Goal: Task Accomplishment & Management: Use online tool/utility

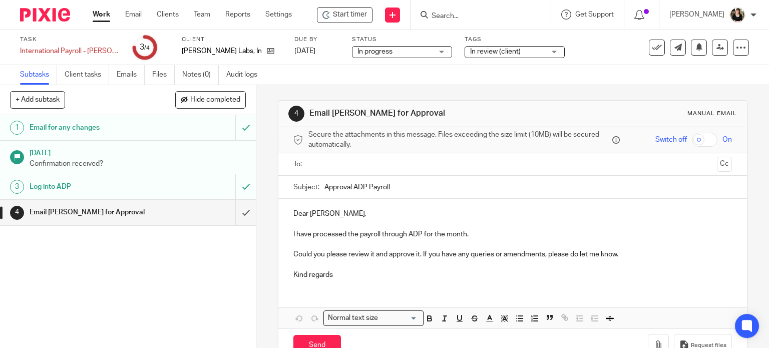
click at [384, 156] on ul at bounding box center [513, 164] width 408 height 17
click at [98, 14] on link "Work" at bounding box center [102, 15] width 18 height 10
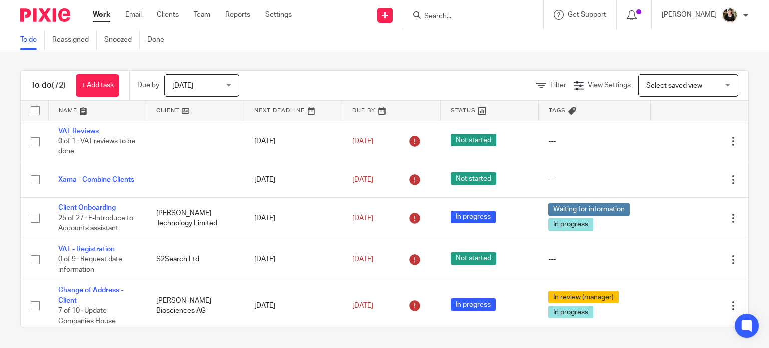
click at [443, 14] on input "Search" at bounding box center [468, 16] width 90 height 9
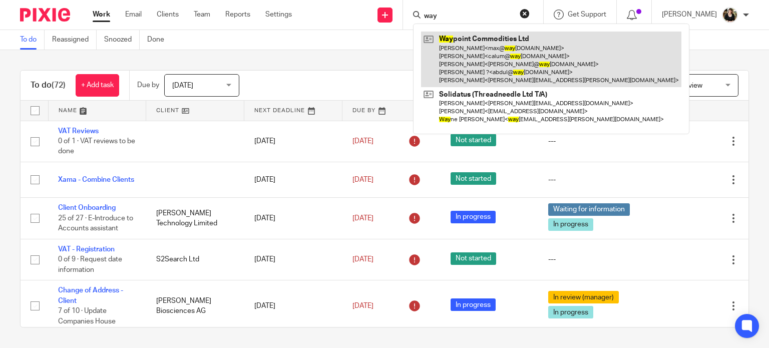
type input "way"
click at [463, 52] on link at bounding box center [551, 60] width 260 height 56
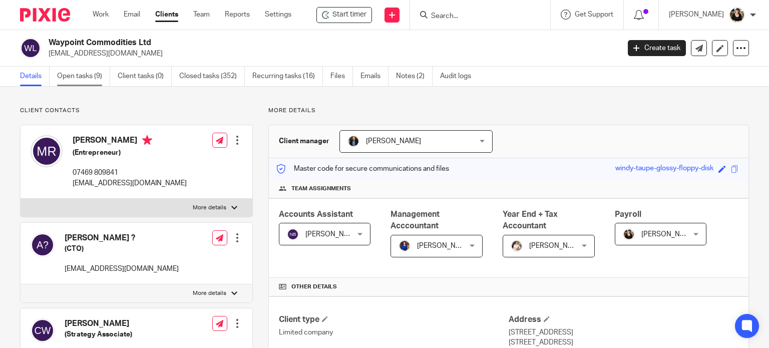
click at [95, 74] on link "Open tasks (9)" at bounding box center [83, 77] width 53 height 20
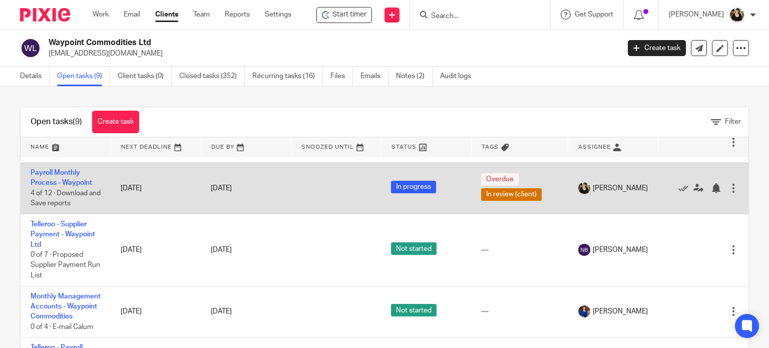
scroll to position [150, 0]
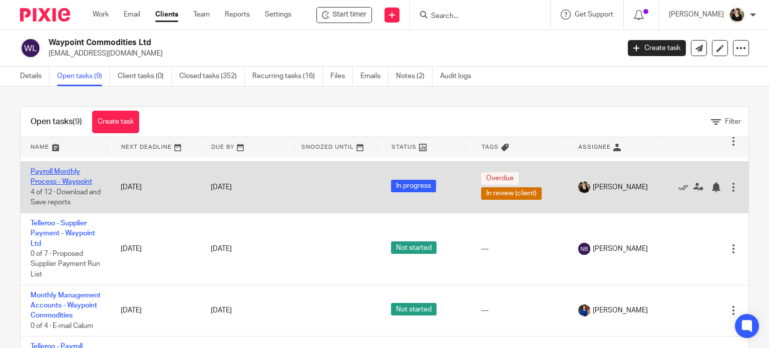
click at [42, 185] on link "Payroll Monthly Process - Waypoint" at bounding box center [62, 176] width 62 height 17
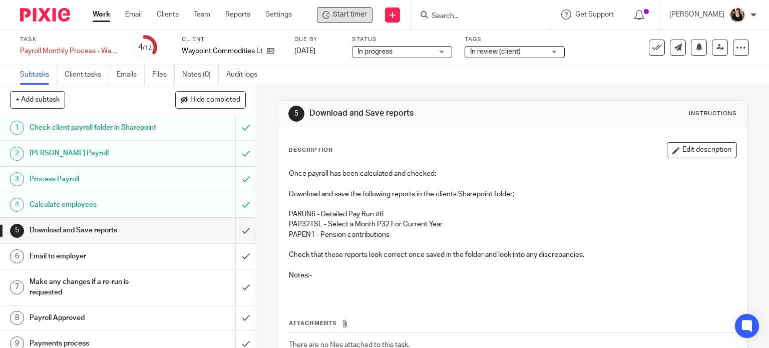
click at [330, 18] on icon at bounding box center [326, 15] width 8 height 8
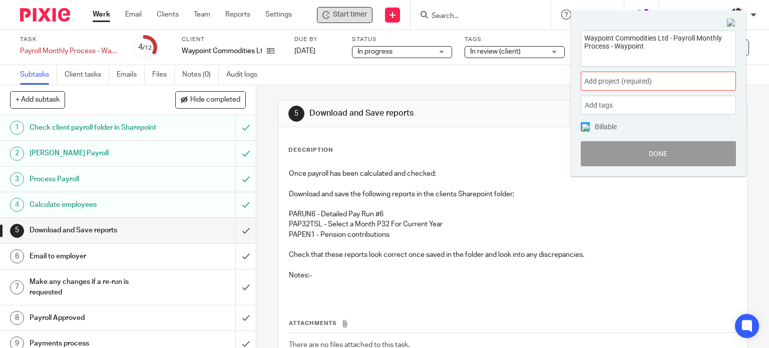
click at [657, 84] on span "Add project (required) :" at bounding box center [647, 81] width 126 height 11
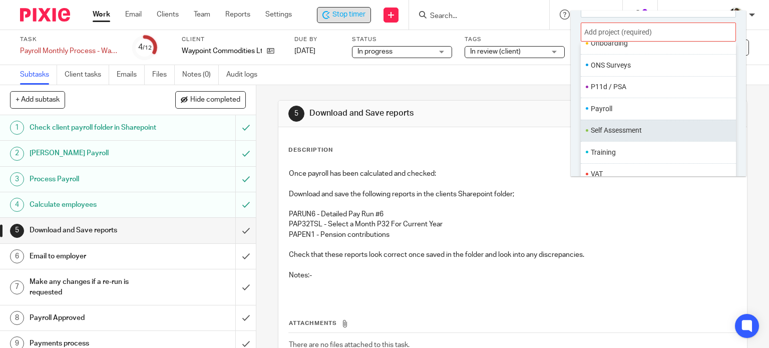
scroll to position [350, 0]
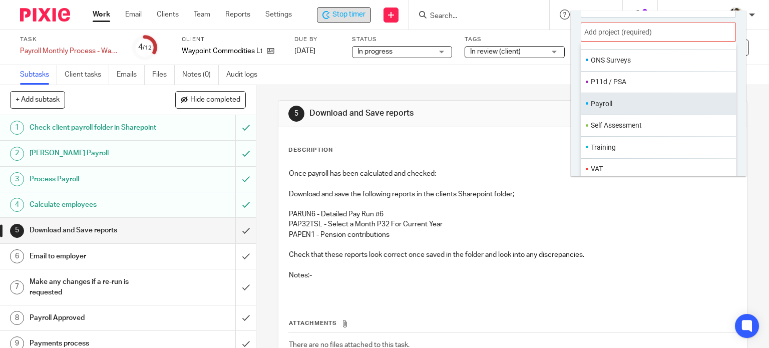
click at [611, 105] on li "Payroll" at bounding box center [656, 104] width 131 height 11
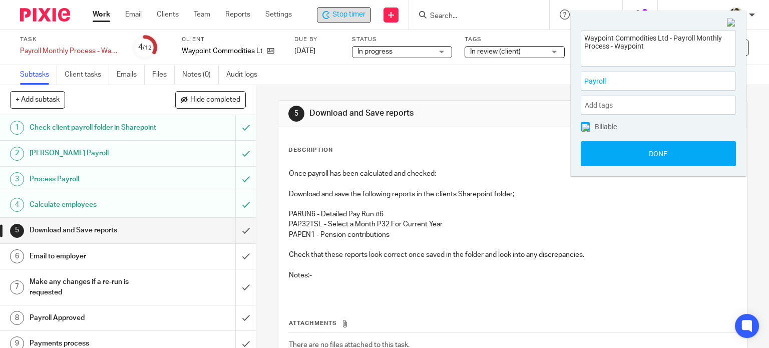
scroll to position [0, 0]
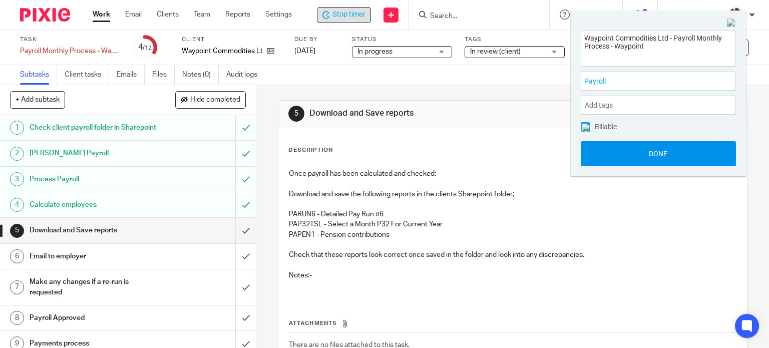
click at [665, 150] on button "Done" at bounding box center [658, 153] width 155 height 25
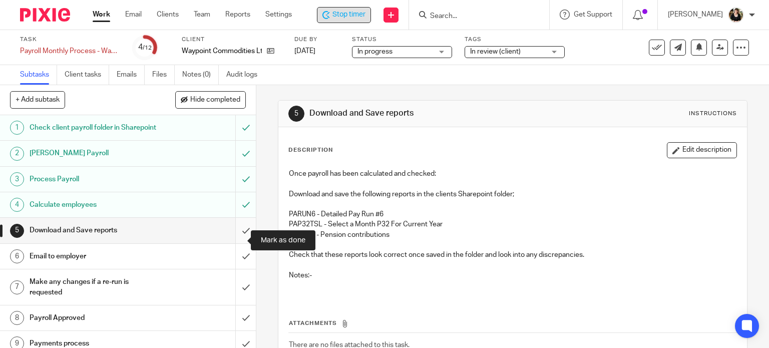
click at [234, 240] on input "submit" at bounding box center [128, 230] width 256 height 25
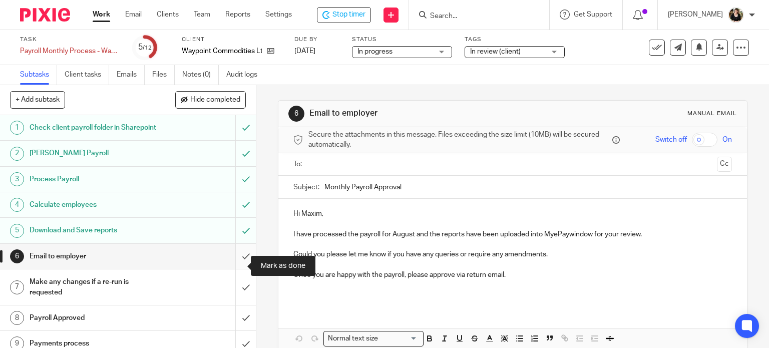
click at [233, 266] on input "submit" at bounding box center [128, 256] width 256 height 25
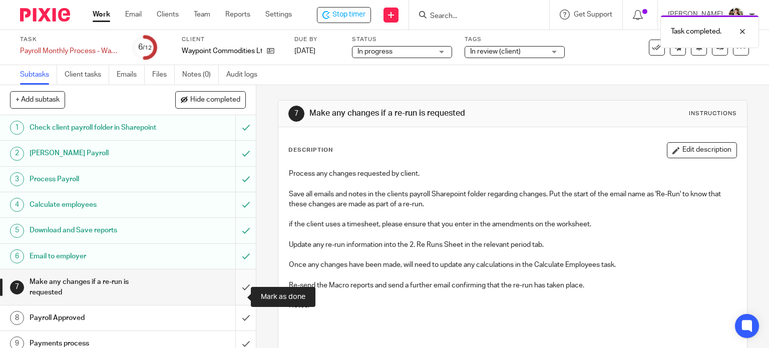
click at [236, 295] on input "submit" at bounding box center [128, 287] width 256 height 36
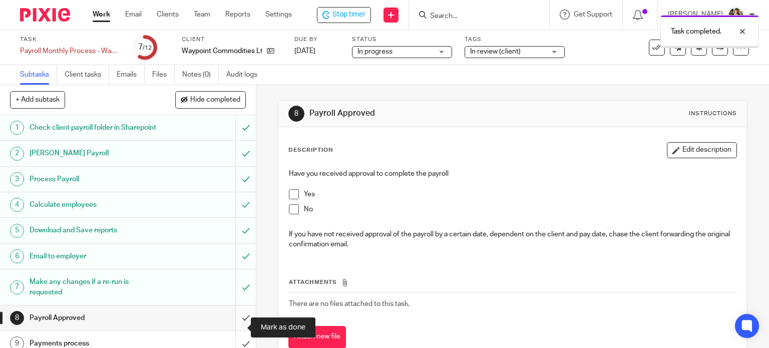
click at [235, 330] on input "submit" at bounding box center [128, 317] width 256 height 25
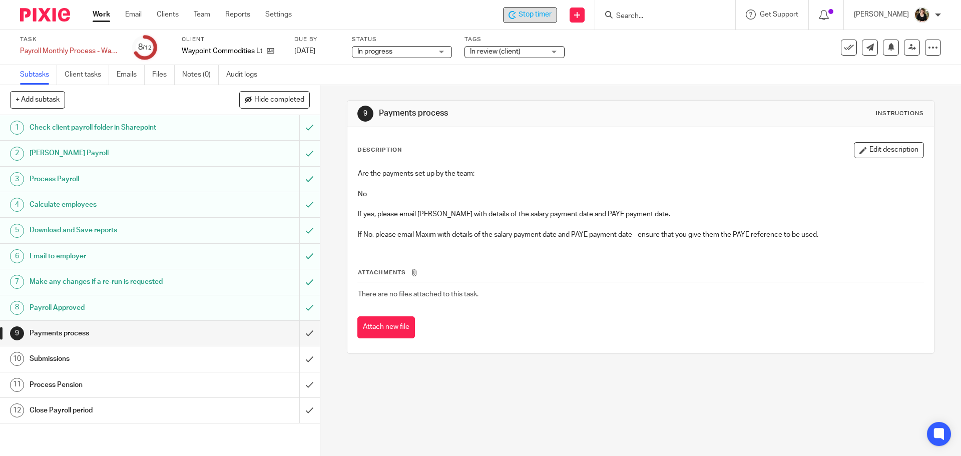
click at [514, 11] on icon at bounding box center [511, 15] width 6 height 8
click at [303, 332] on input "submit" at bounding box center [160, 333] width 320 height 25
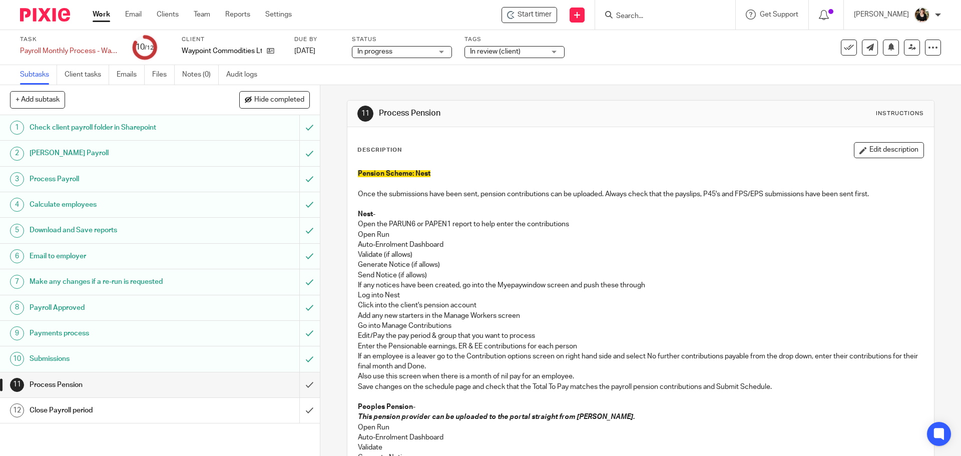
click at [639, 17] on input "Search" at bounding box center [660, 16] width 90 height 9
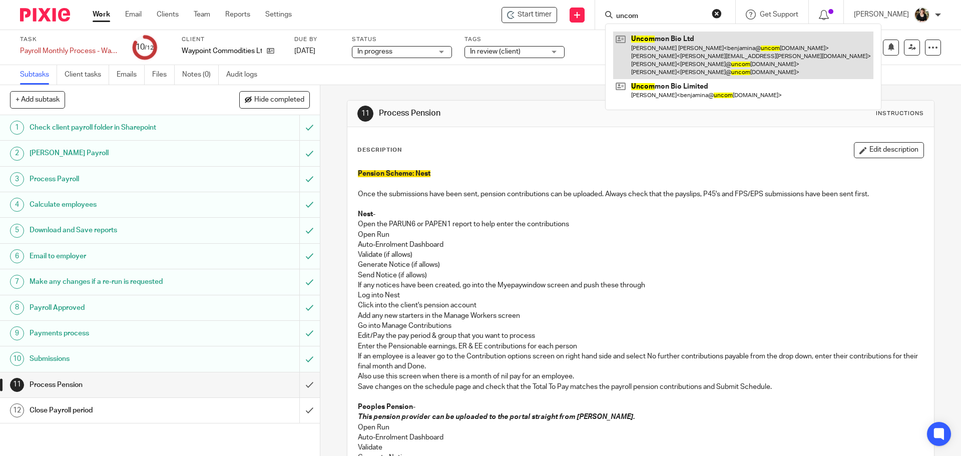
type input "uncom"
click at [657, 51] on link at bounding box center [743, 56] width 260 height 48
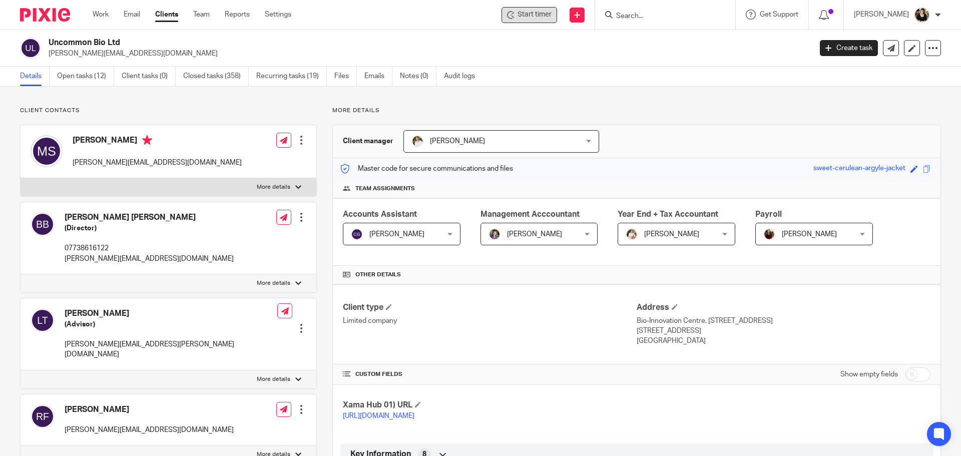
click at [542, 19] on span "Start timer" at bounding box center [534, 15] width 34 height 11
click at [544, 19] on span "Start timer" at bounding box center [534, 15] width 34 height 11
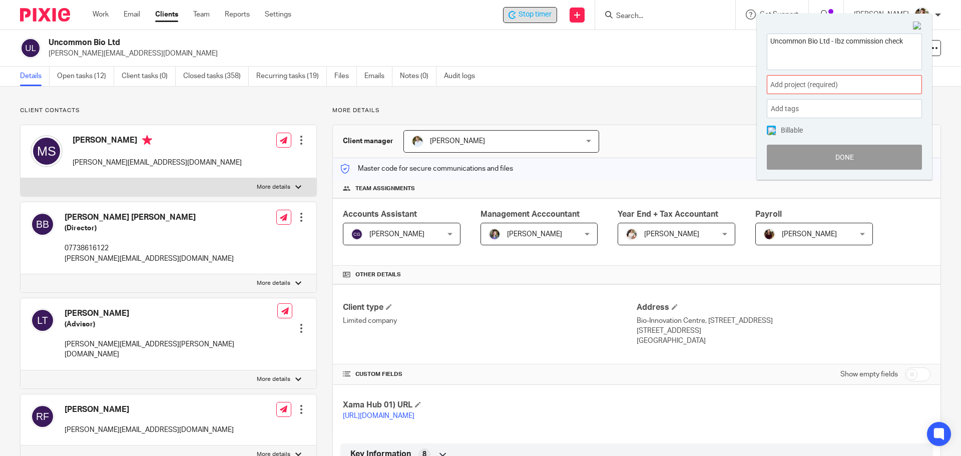
type textarea "Uncommon Bio Ltd - Ibz commission check"
click at [818, 91] on div "Add project (required) :" at bounding box center [844, 84] width 155 height 19
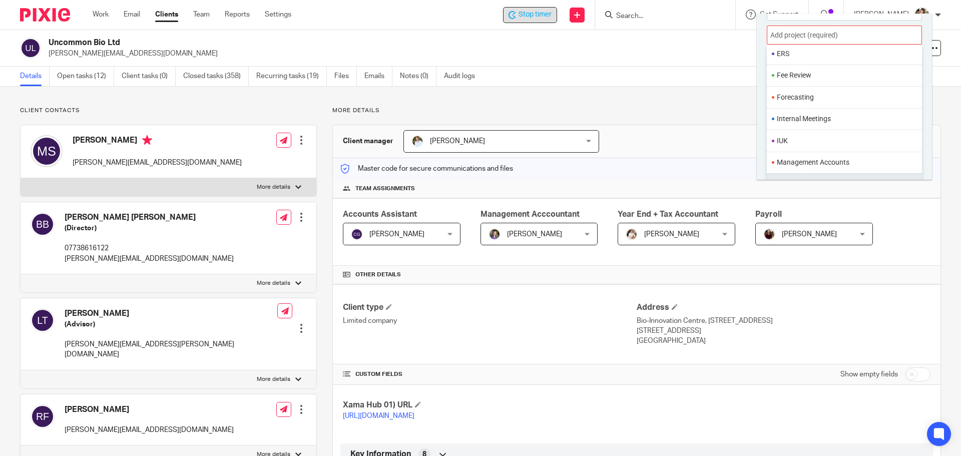
scroll to position [300, 0]
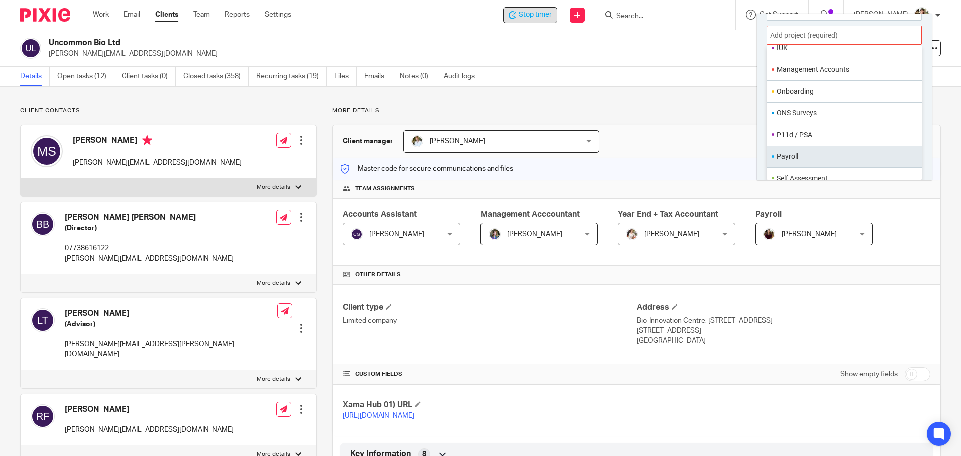
click at [795, 154] on li "Payroll" at bounding box center [842, 156] width 131 height 11
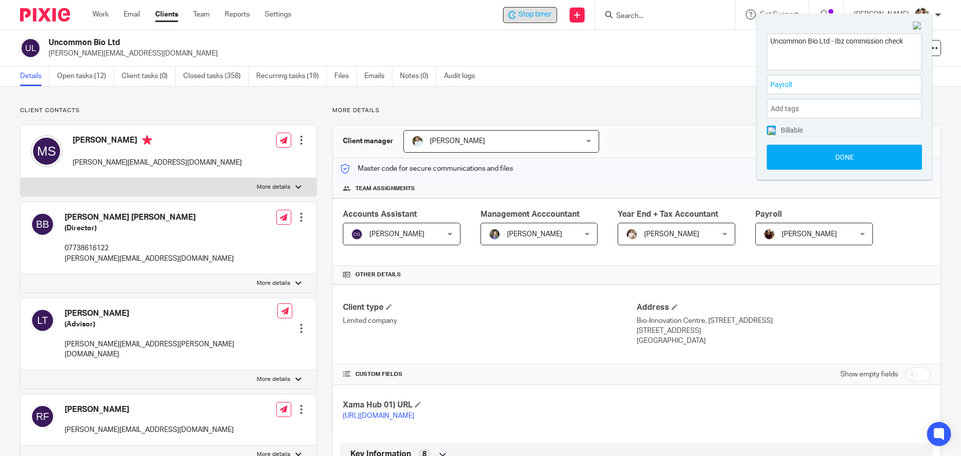
scroll to position [0, 0]
click at [849, 164] on button "Done" at bounding box center [844, 157] width 155 height 25
